Goal: Information Seeking & Learning: Learn about a topic

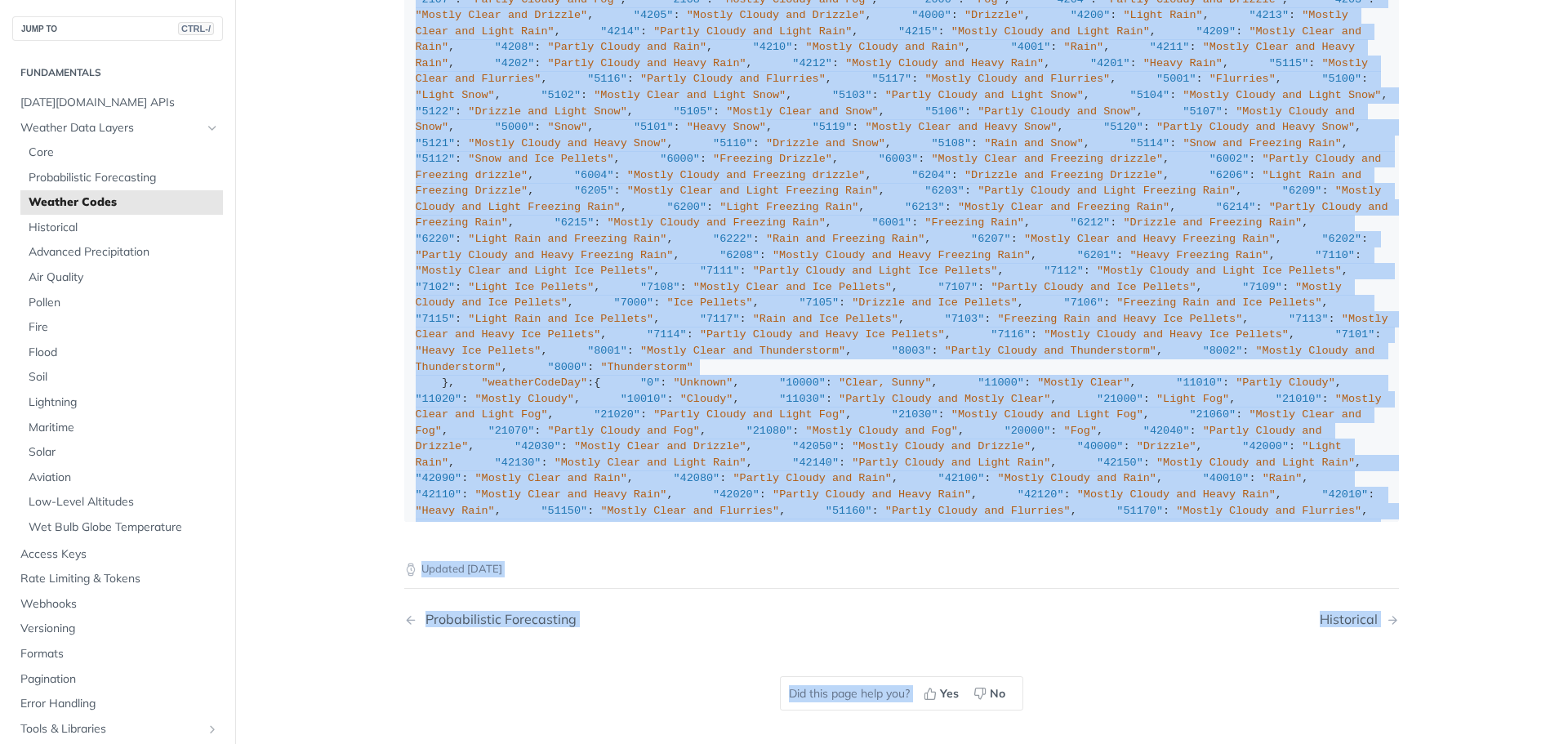
scroll to position [12263, 0]
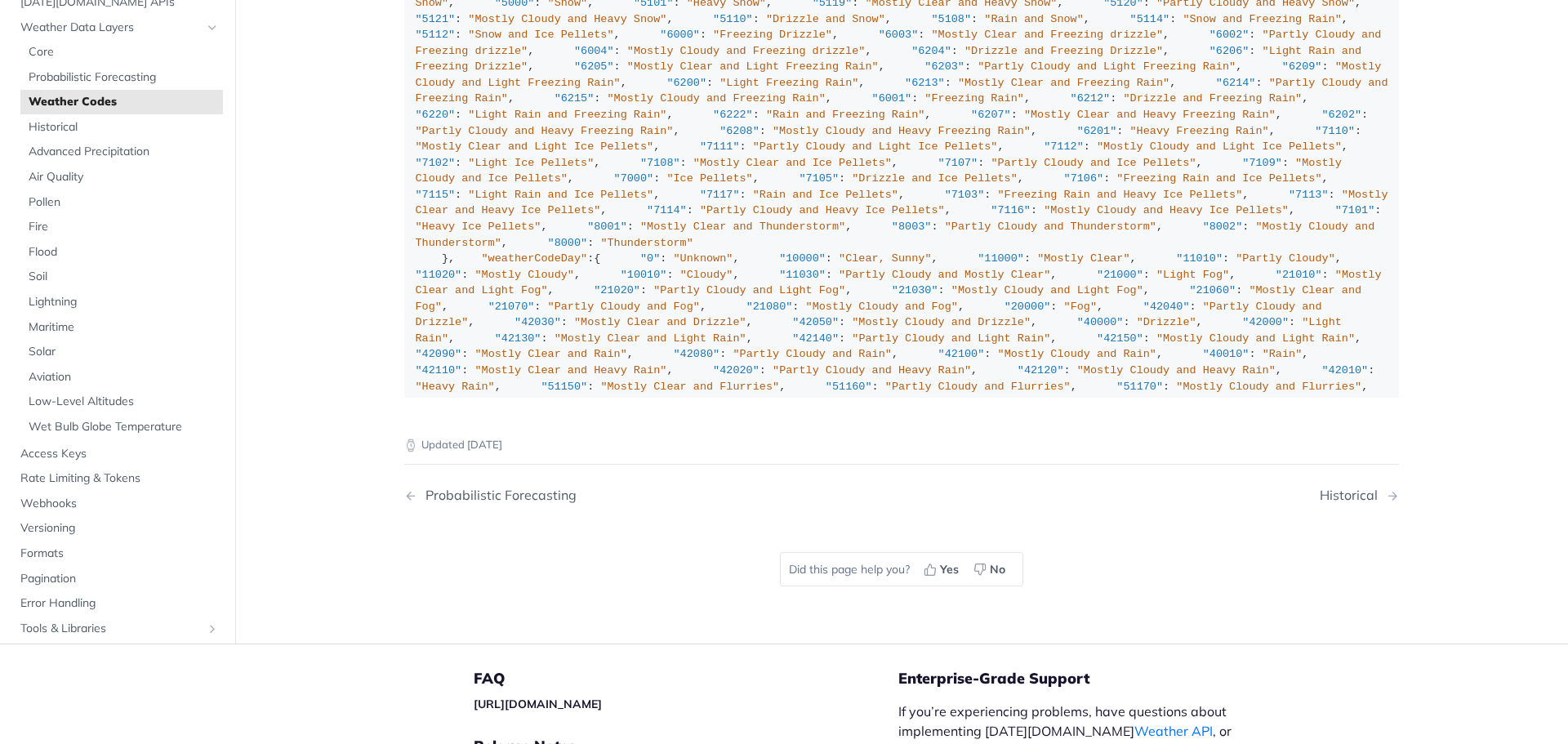
drag, startPoint x: 411, startPoint y: 288, endPoint x: 853, endPoint y: 342, distance: 445.3
click at [760, 313] on div ""weatherCode" : { "0" : "Unknown" , "1000" : "Clear, Sunny" , "1100" : "Mostly …" at bounding box center [902, 435] width 973 height 1390
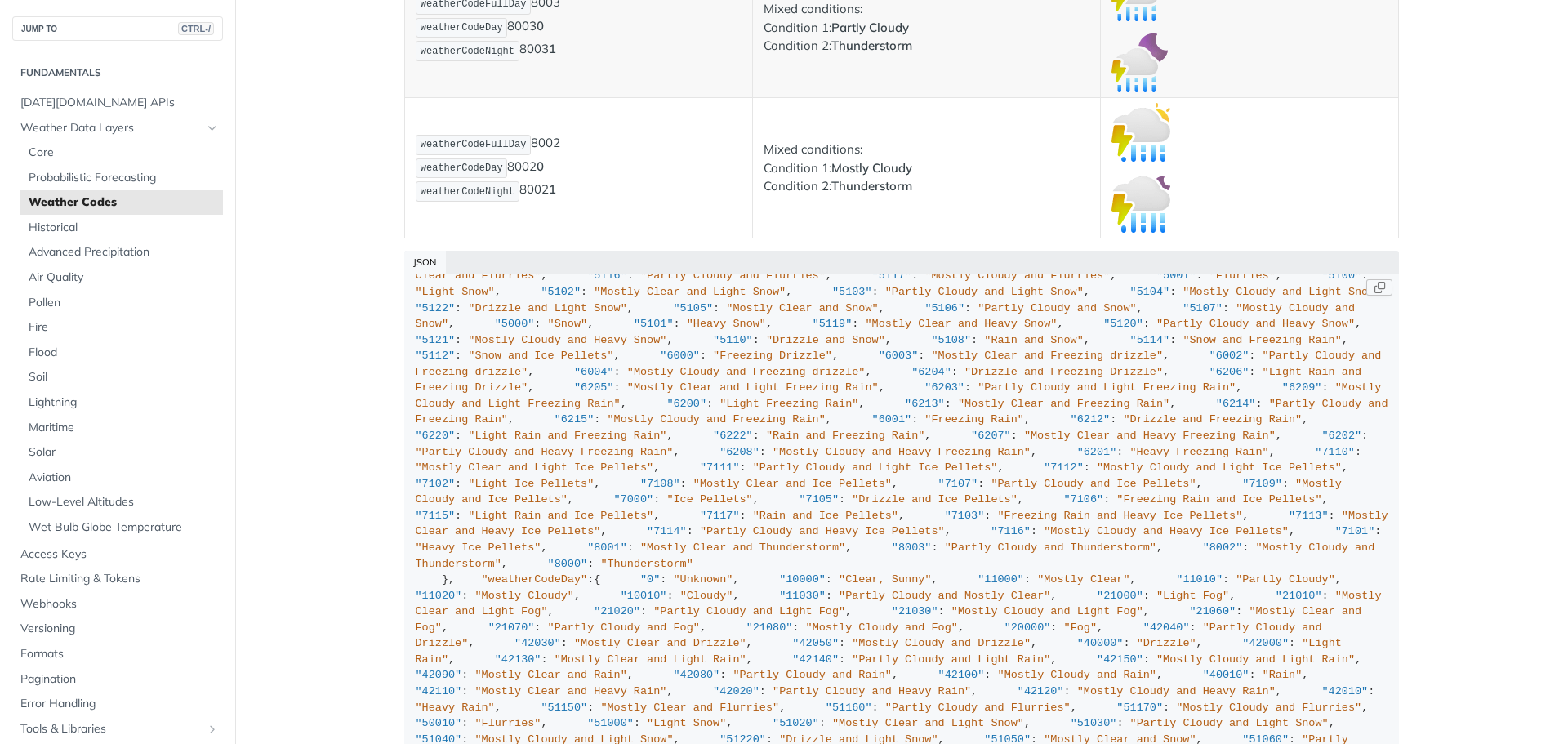
scroll to position [0, 0]
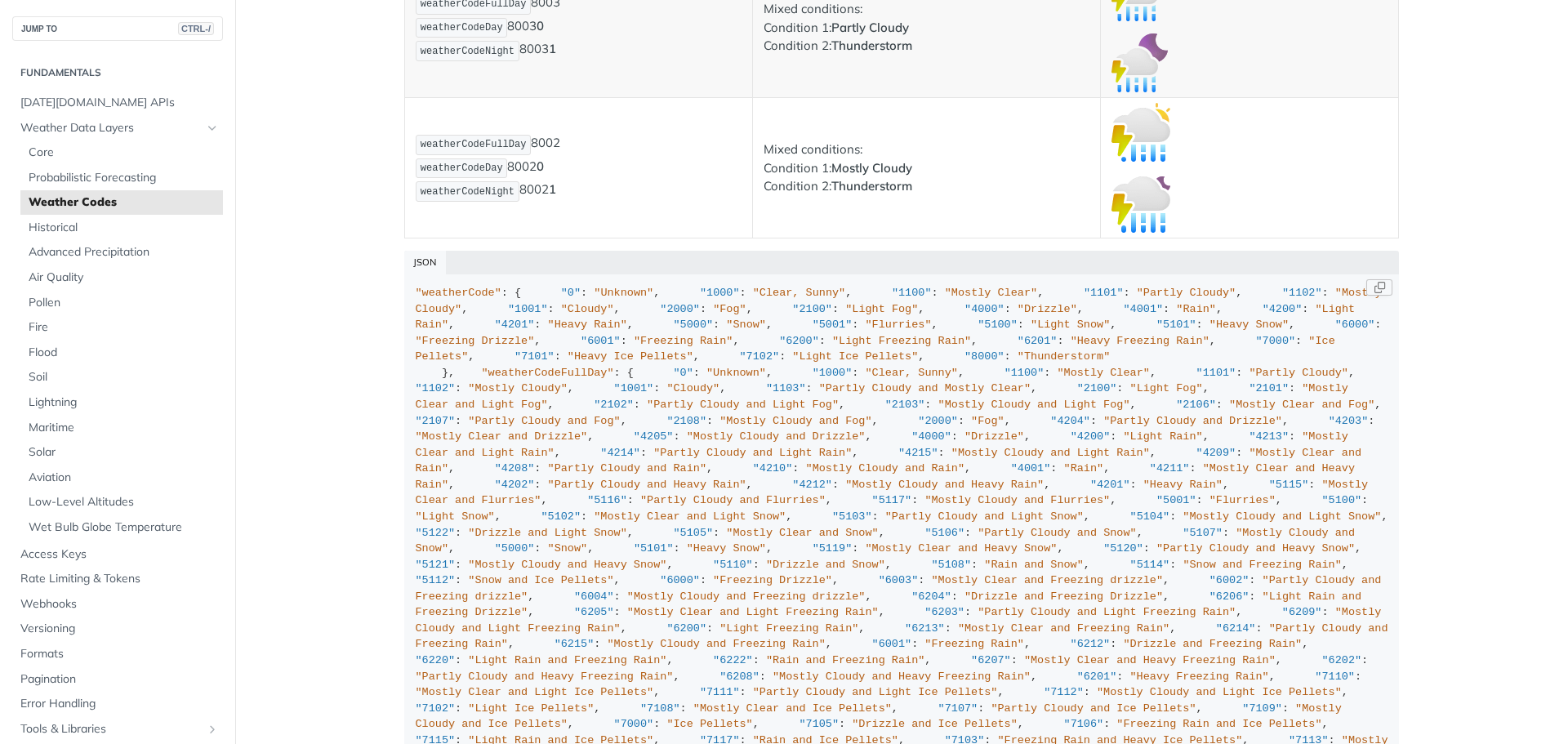
drag, startPoint x: 410, startPoint y: 288, endPoint x: 463, endPoint y: 661, distance: 376.7
click at [407, 709] on code ""weatherCode" : { "0" : "Unknown" , "1000" : "Clear, Sunny" , "1100" : "Mostly …" at bounding box center [902, 610] width 995 height 670
copy div ""weatherCode" : { "0" : "Unknown" , "1000" : "Clear, Sunny" , "1100" : "Mostly …"
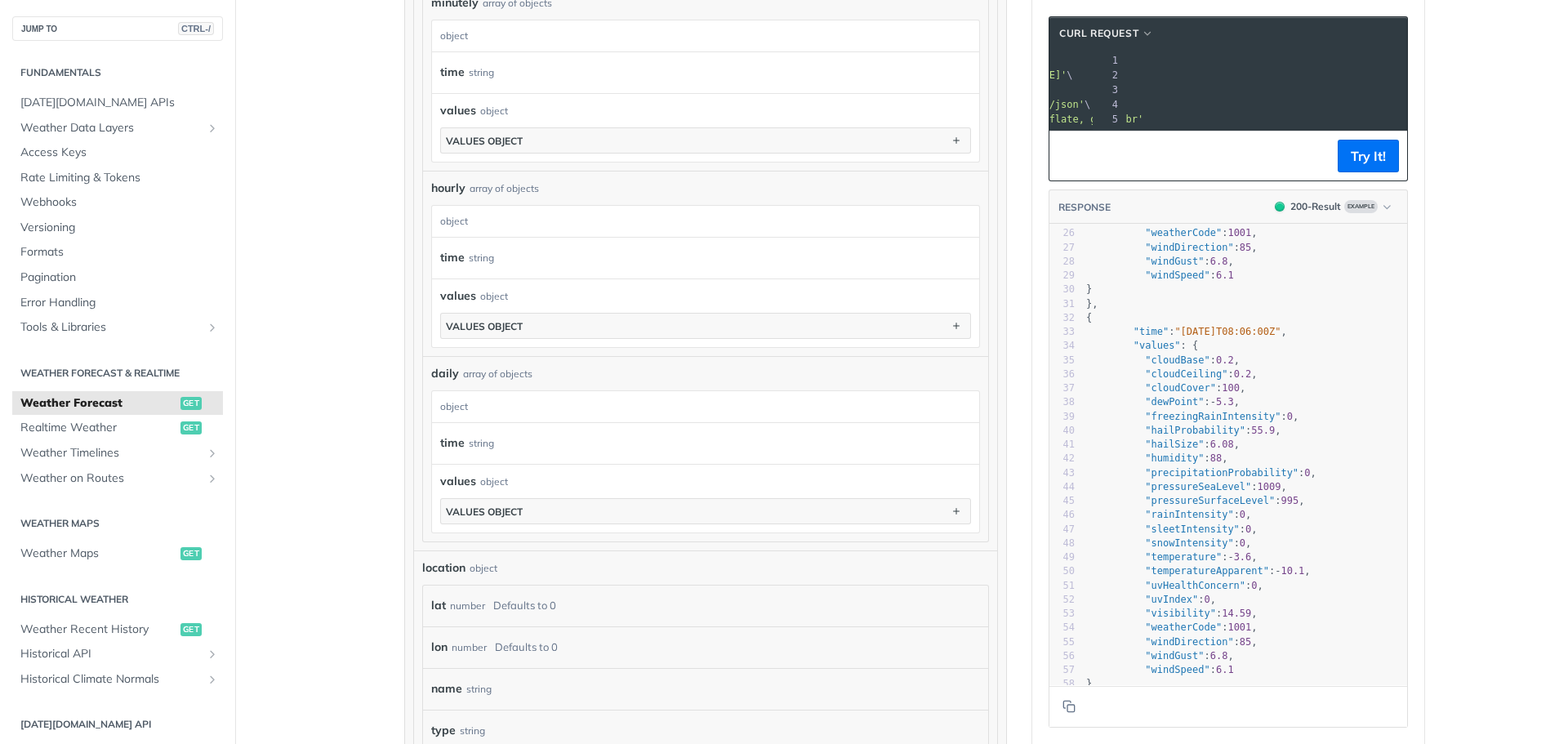
scroll to position [0, 312]
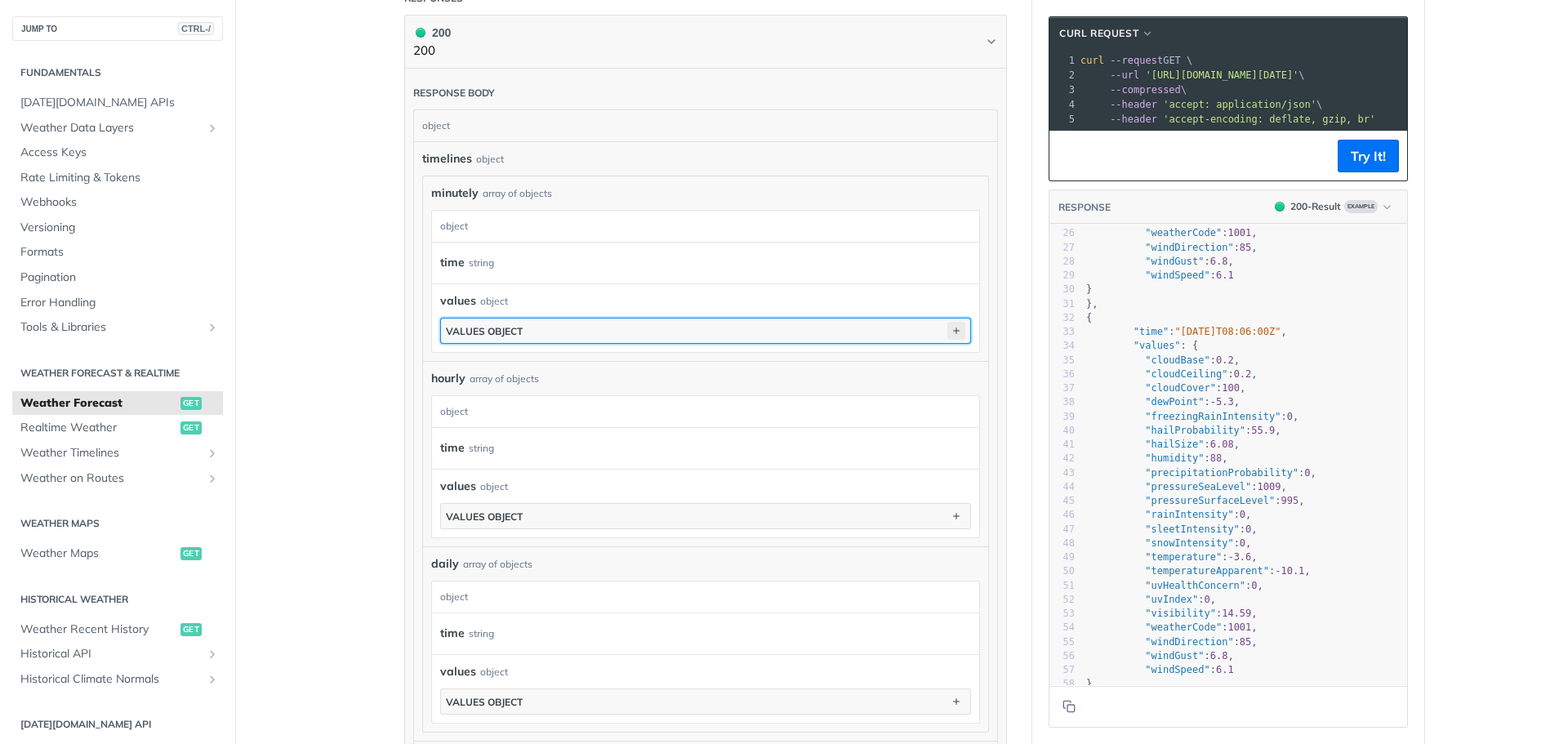
click at [950, 324] on icon "button" at bounding box center [956, 330] width 18 height 18
